Goal: Communication & Community: Answer question/provide support

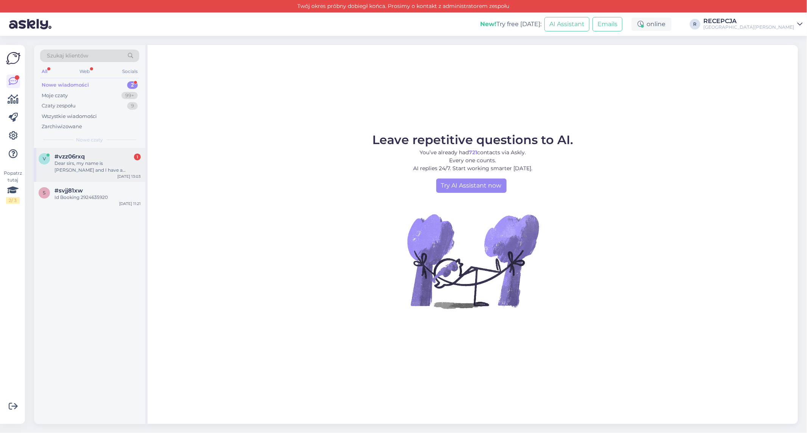
click at [81, 156] on span "#vzz06rxq" at bounding box center [69, 156] width 30 height 7
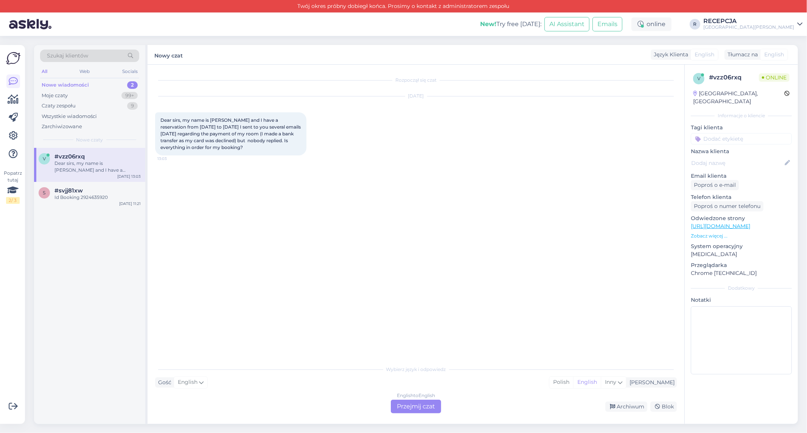
click at [419, 403] on div "English to English Przejmij czat" at bounding box center [416, 407] width 50 height 14
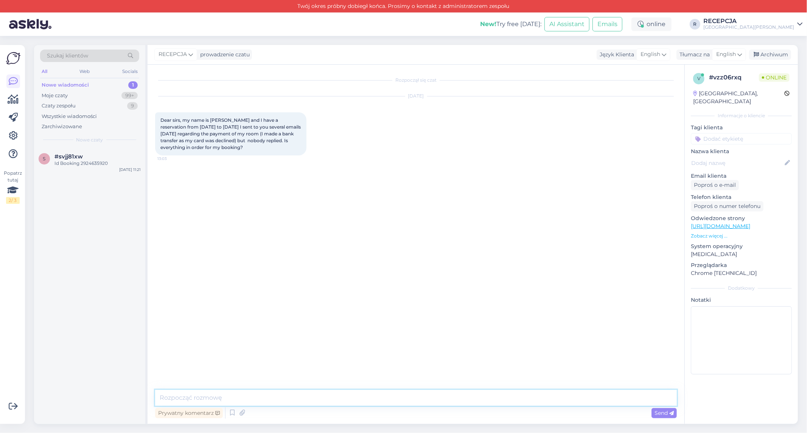
click at [162, 394] on textarea at bounding box center [416, 398] width 522 height 16
paste textarea "We will know everything [DATE] because our manager has access to the account. I…"
type textarea "Hello, We will know everything [DATE] because our manager has access to the acc…"
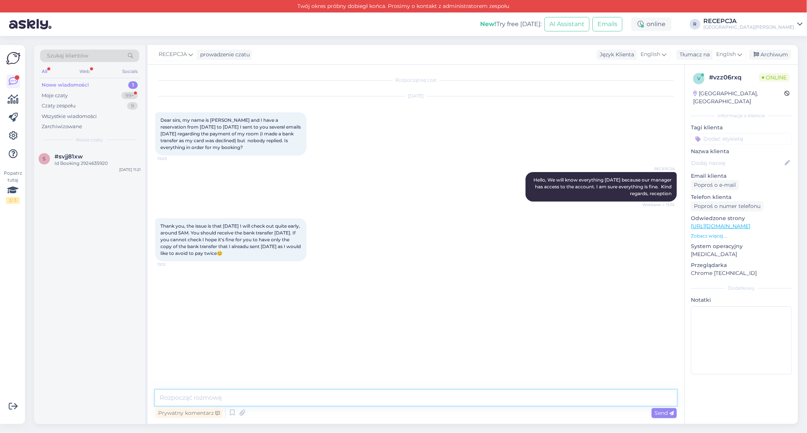
click at [166, 395] on textarea at bounding box center [416, 398] width 522 height 16
paste textarea "there will definitely be no double payment"
type textarea "there will definitely be no double payment :)"
click at [660, 415] on span "Send" at bounding box center [664, 413] width 19 height 7
